Goal: Find specific page/section: Find specific page/section

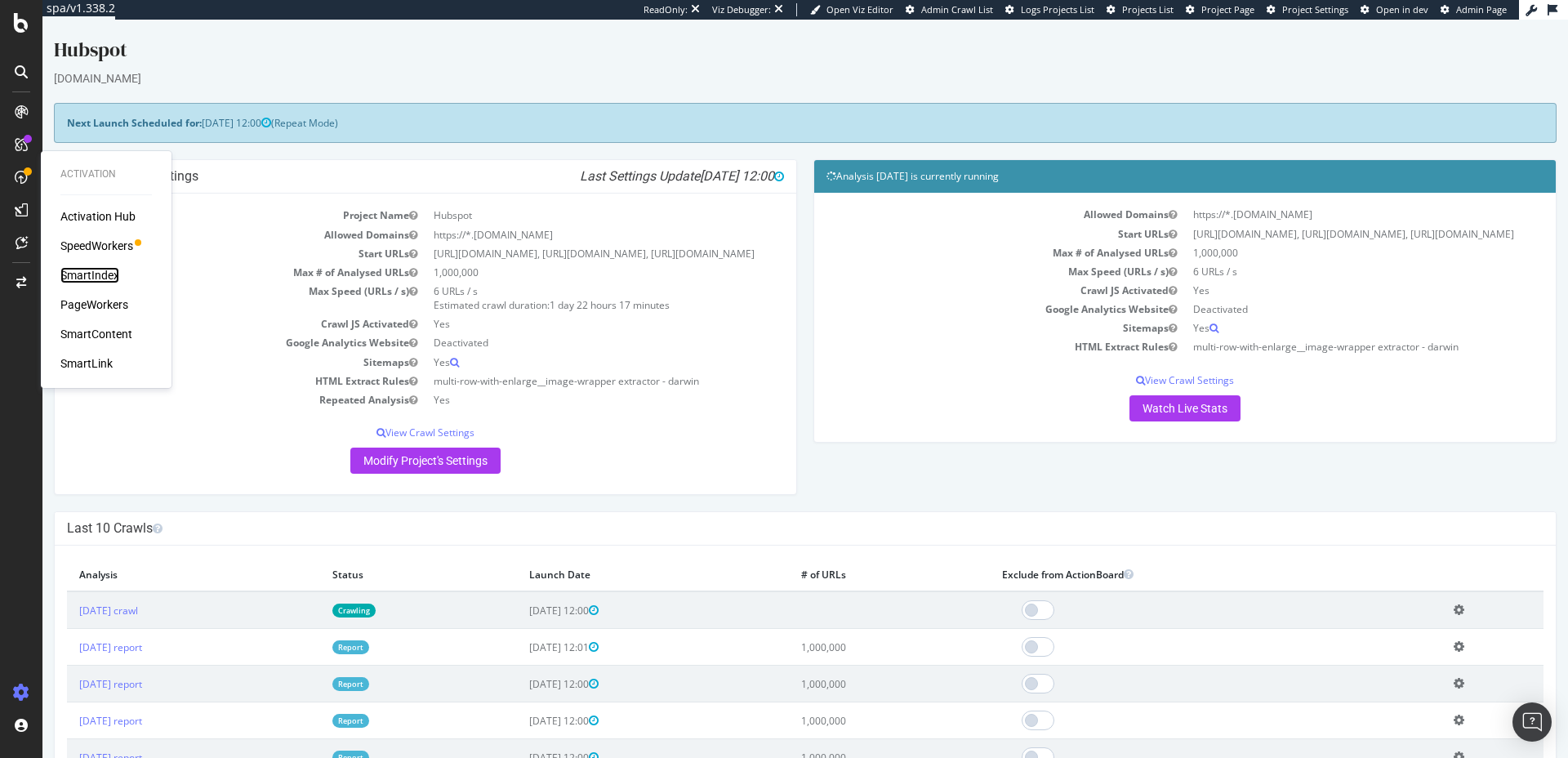
click at [93, 270] on div "SmartIndex" at bounding box center [90, 275] width 59 height 17
